Goal: Task Accomplishment & Management: Complete application form

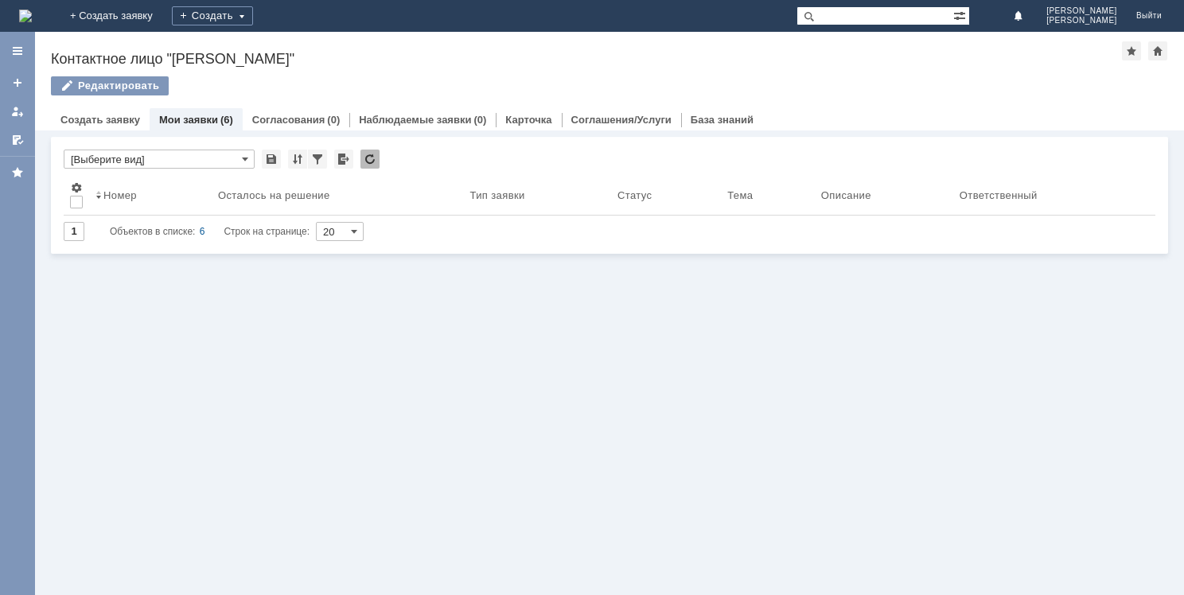
drag, startPoint x: 0, startPoint y: 0, endPoint x: 480, endPoint y: 321, distance: 577.4
click at [488, 348] on div "Связанные объекты * [Выберите вид] Результаты поиска: Изменить Сбросить Сортиро…" at bounding box center [609, 362] width 1149 height 465
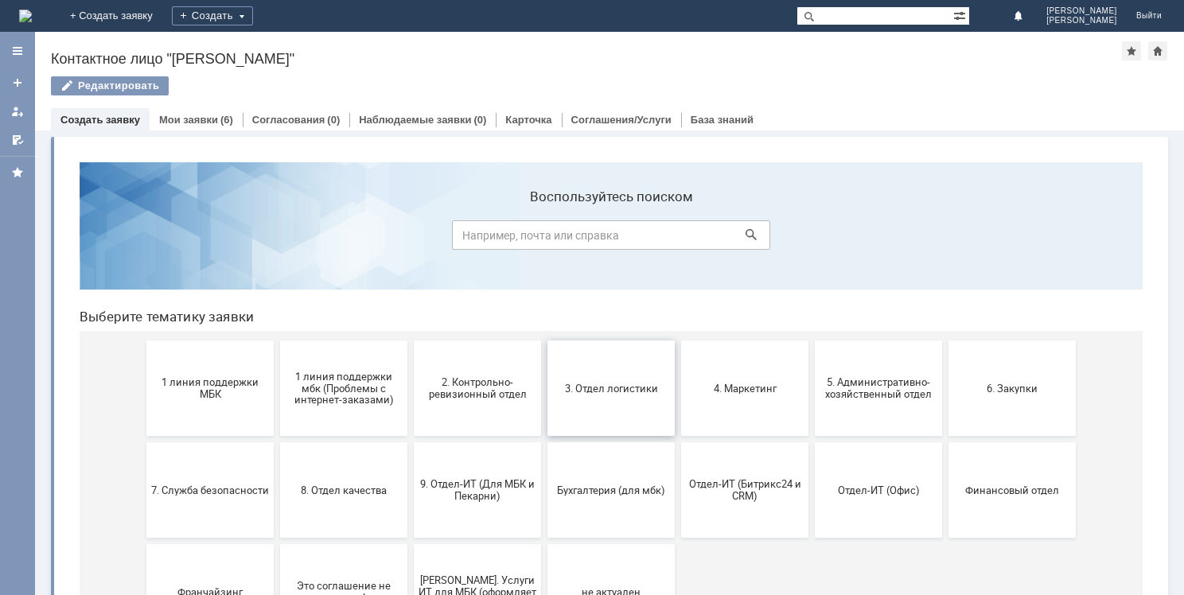
click at [589, 387] on span "3. Отдел логистики" at bounding box center [611, 388] width 118 height 12
click at [867, 384] on span "5. Административно-хозяйственный отдел" at bounding box center [878, 388] width 118 height 24
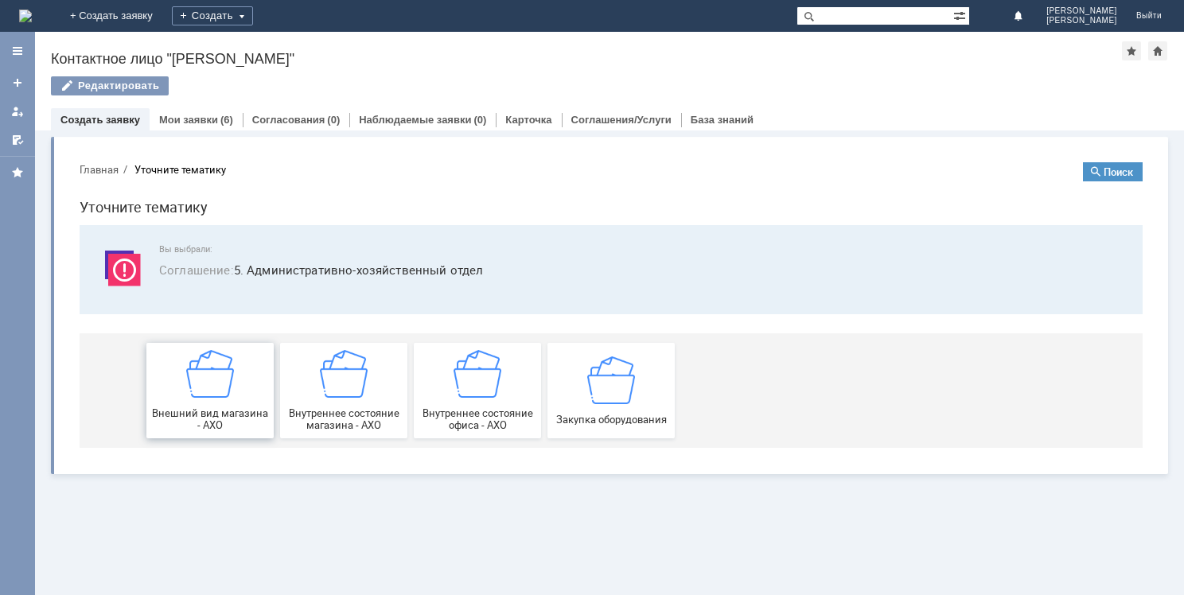
click at [237, 388] on div "Внешний вид магазина - АХО" at bounding box center [210, 390] width 118 height 81
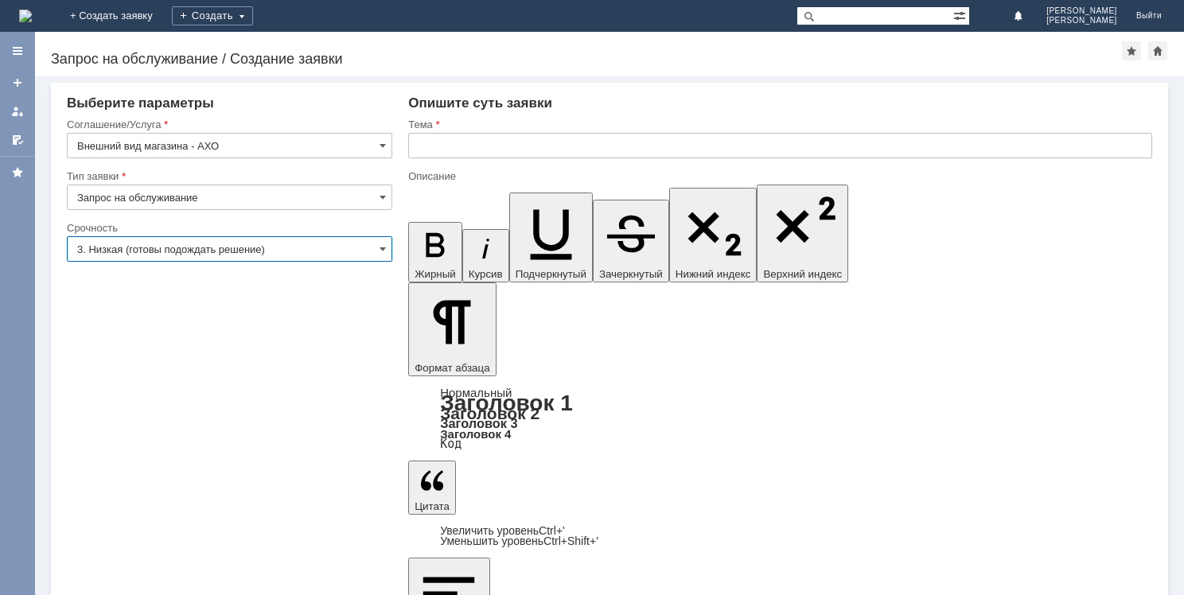
click at [189, 251] on input "3. Низкая (готовы подождать решение)" at bounding box center [229, 248] width 325 height 25
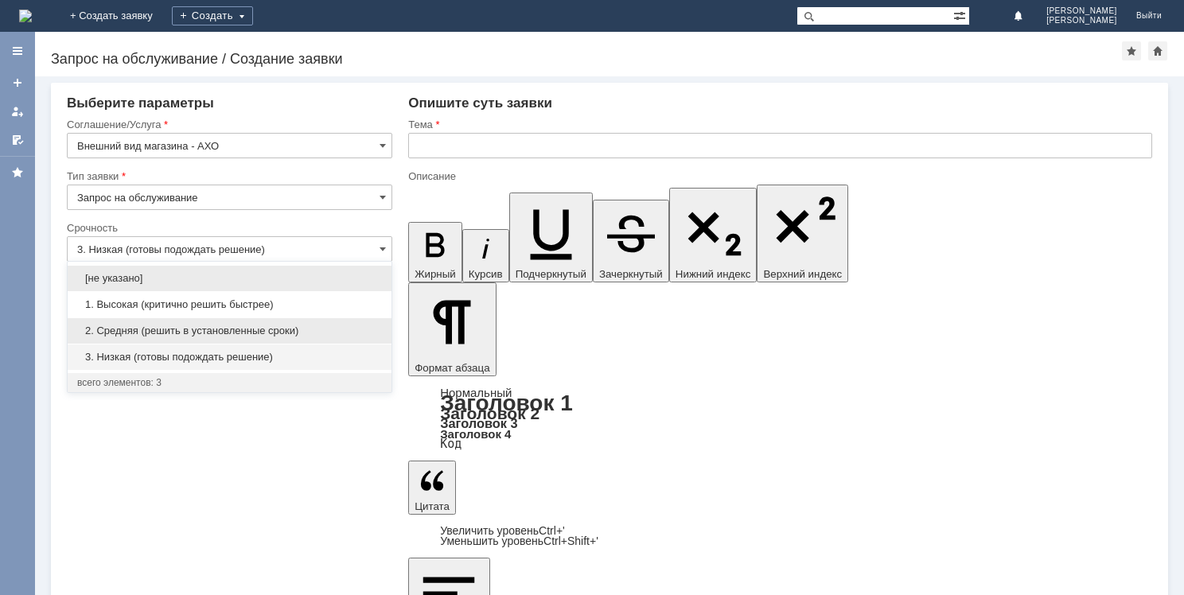
click at [200, 323] on div "2. Средняя (решить в установленные сроки)" at bounding box center [230, 330] width 324 height 25
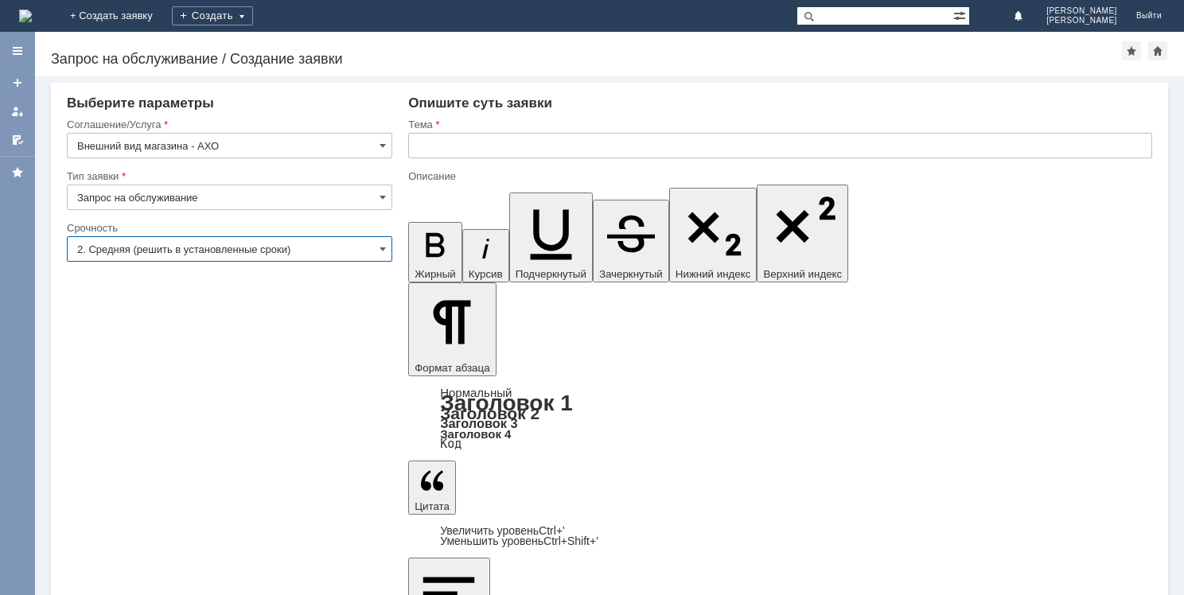
type input "2. Средняя (решить в установленные сроки)"
click at [448, 140] on input "text" at bounding box center [780, 145] width 744 height 25
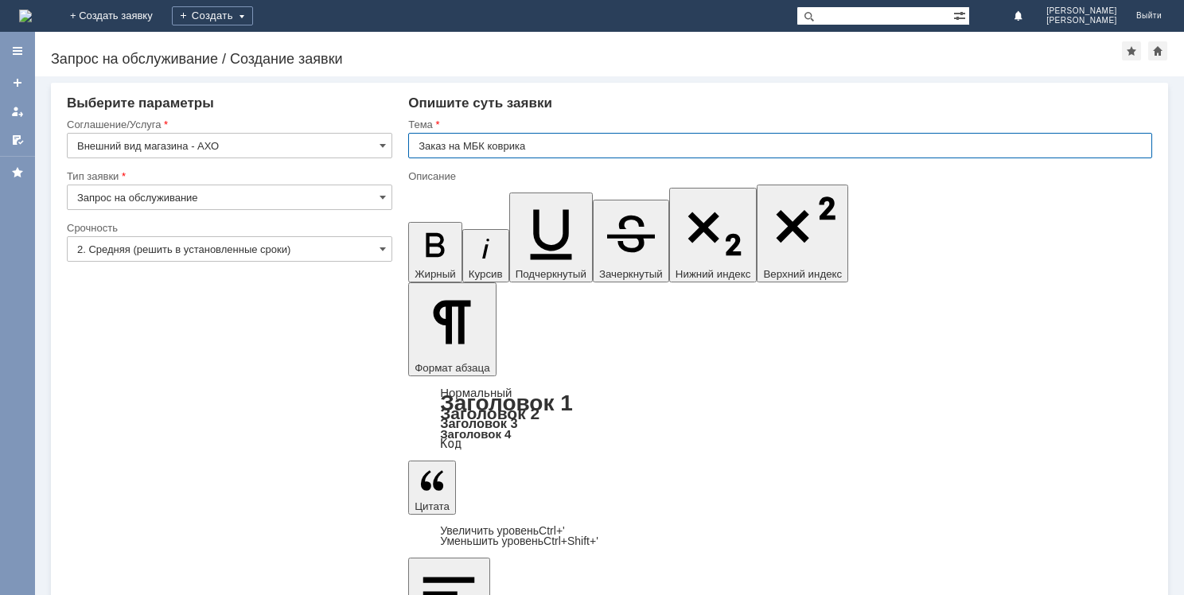
type input "Заказ на МБК коврика"
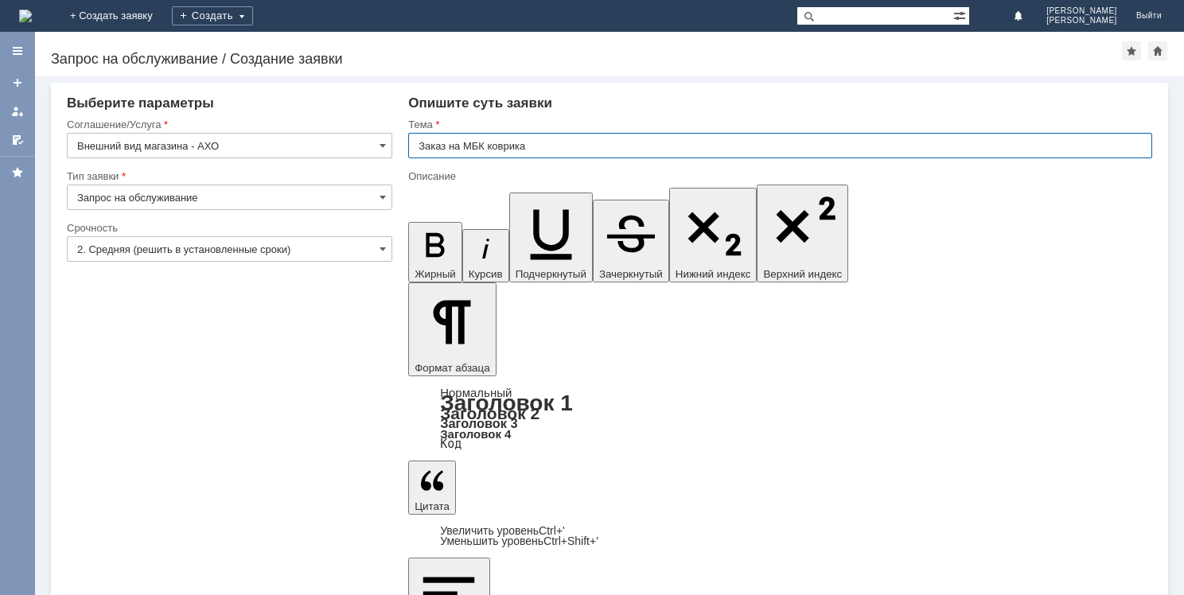
click at [538, 145] on input "Заказ на МБК коврика" at bounding box center [780, 145] width 744 height 25
click at [490, 141] on input "Заказ на МБК коврика" at bounding box center [780, 145] width 744 height 25
type input "Заказ на МБК резинового коврика"
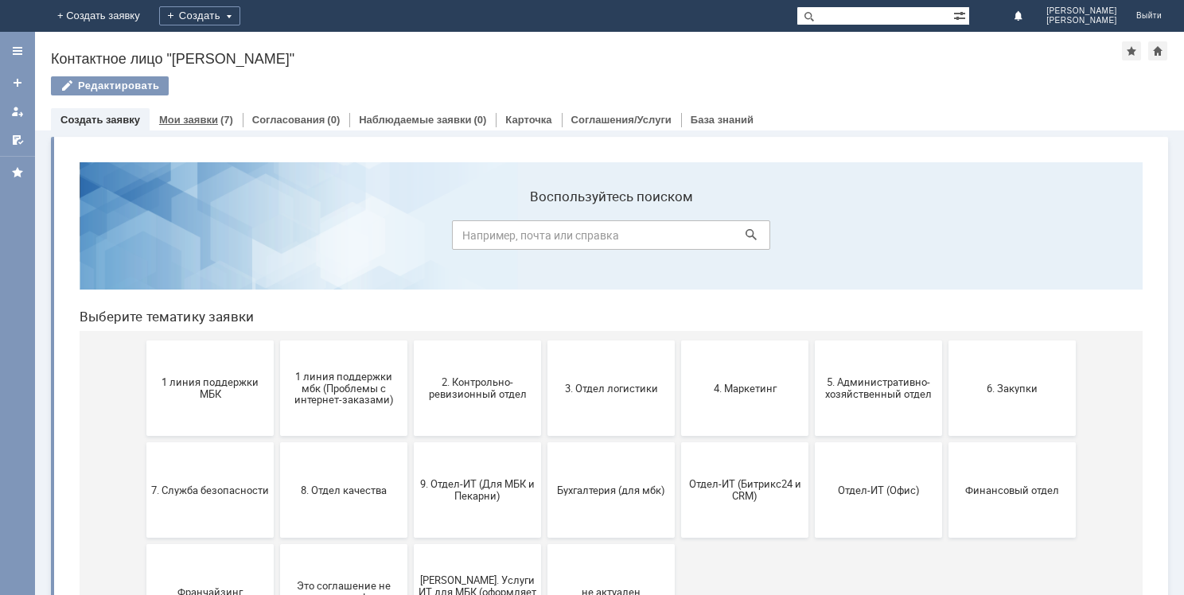
click at [197, 115] on link "Мои заявки" at bounding box center [188, 120] width 59 height 12
click at [198, 125] on div "Мои заявки (7)" at bounding box center [196, 119] width 93 height 23
